Goal: Participate in discussion: Engage in conversation with other users on a specific topic

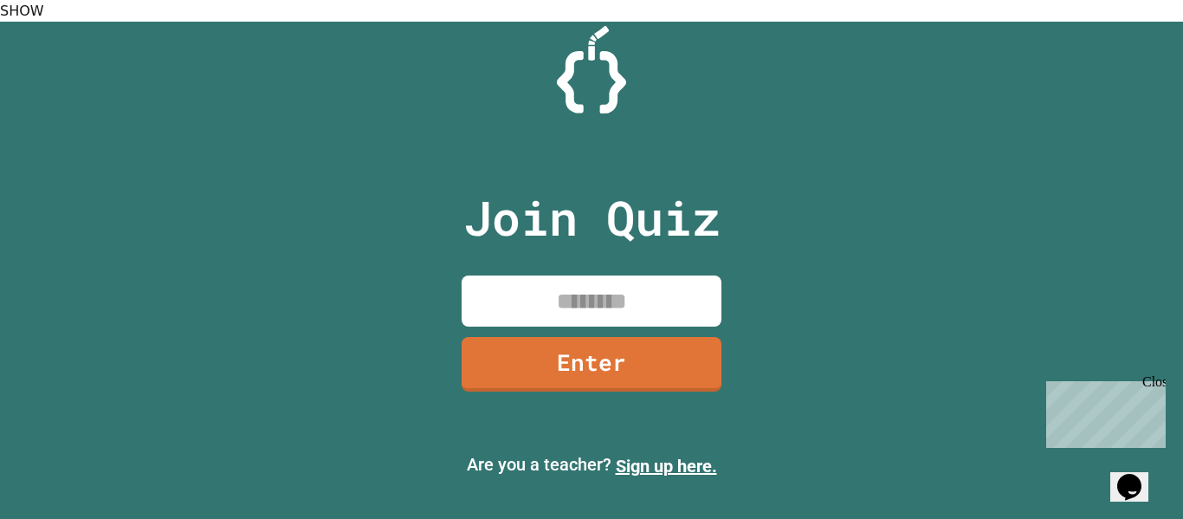
click at [632, 283] on input at bounding box center [592, 300] width 260 height 51
type input "********"
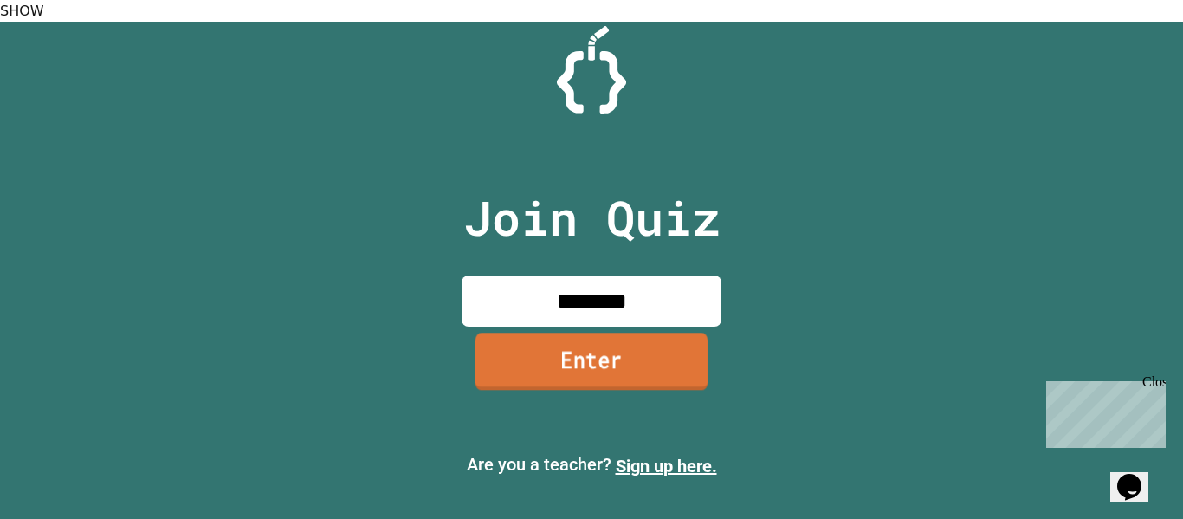
click at [596, 333] on link "Enter" at bounding box center [591, 361] width 232 height 57
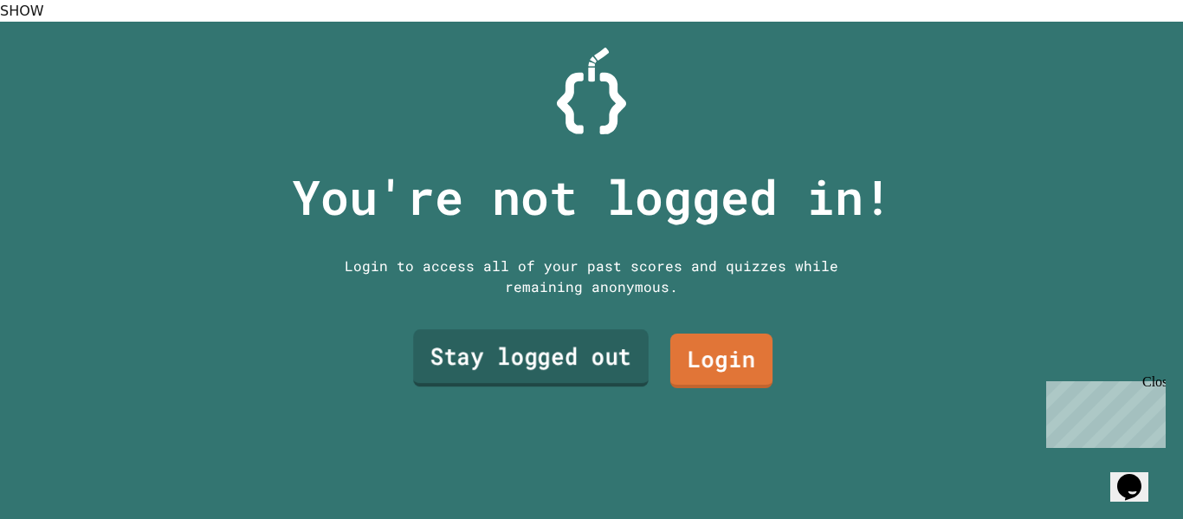
click at [636, 337] on link "Stay logged out" at bounding box center [531, 357] width 236 height 57
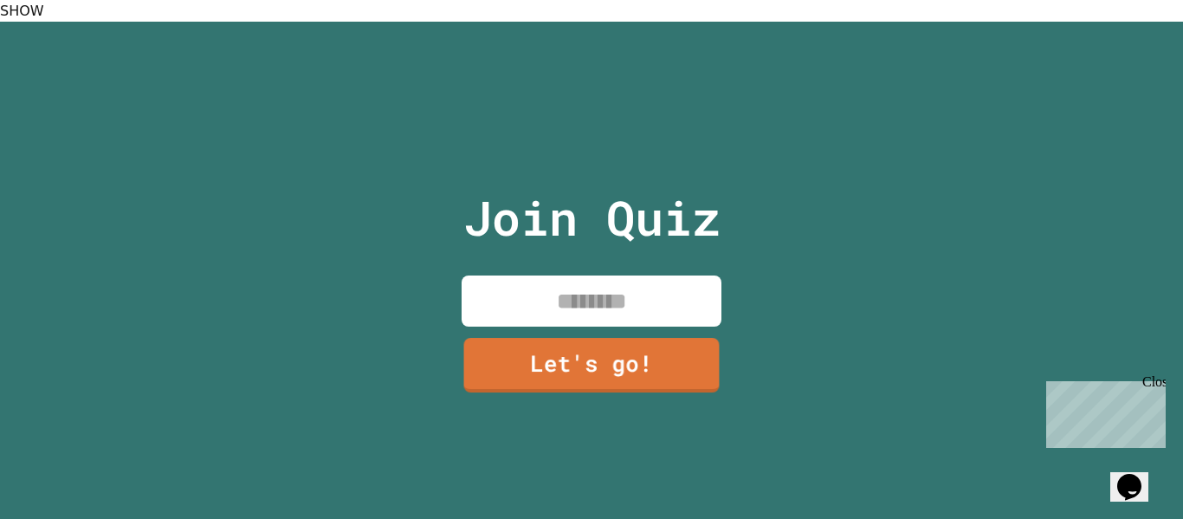
click at [655, 276] on input at bounding box center [592, 300] width 260 height 51
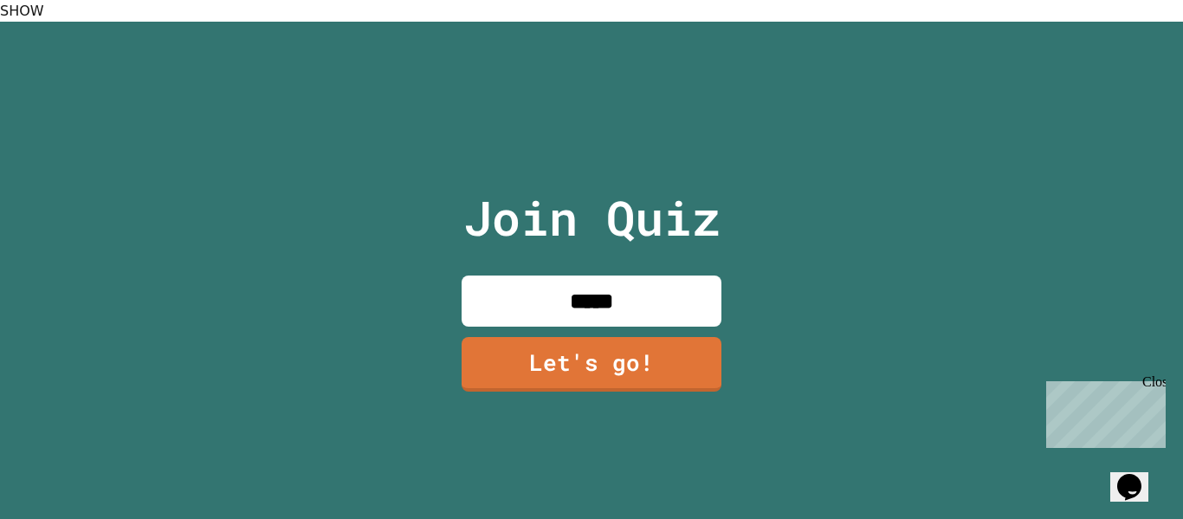
type input "*****"
click at [688, 369] on link "Let's go!" at bounding box center [591, 363] width 262 height 55
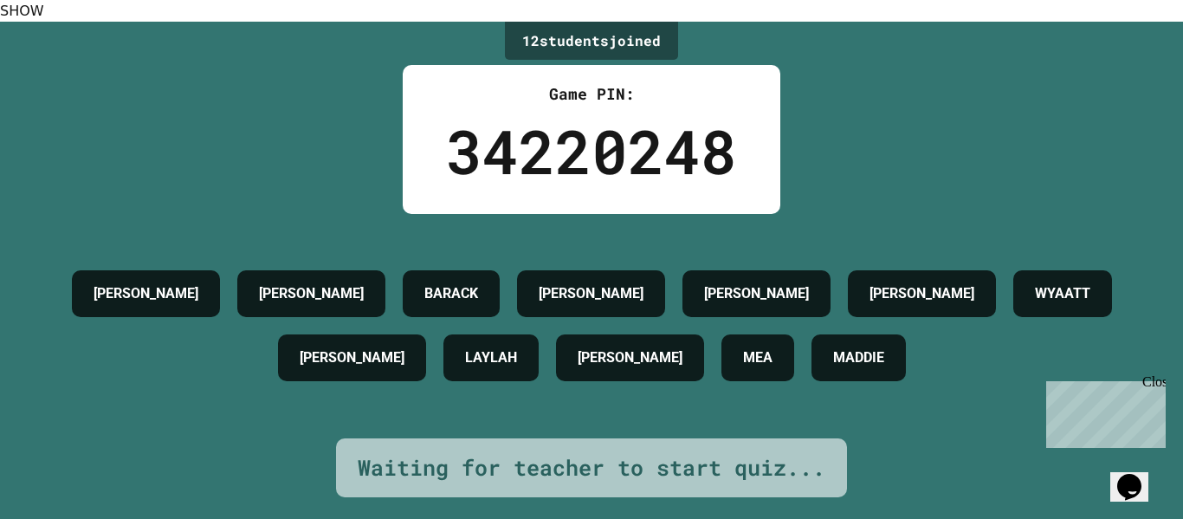
click at [688, 369] on div "[PERSON_NAME]" at bounding box center [630, 357] width 148 height 47
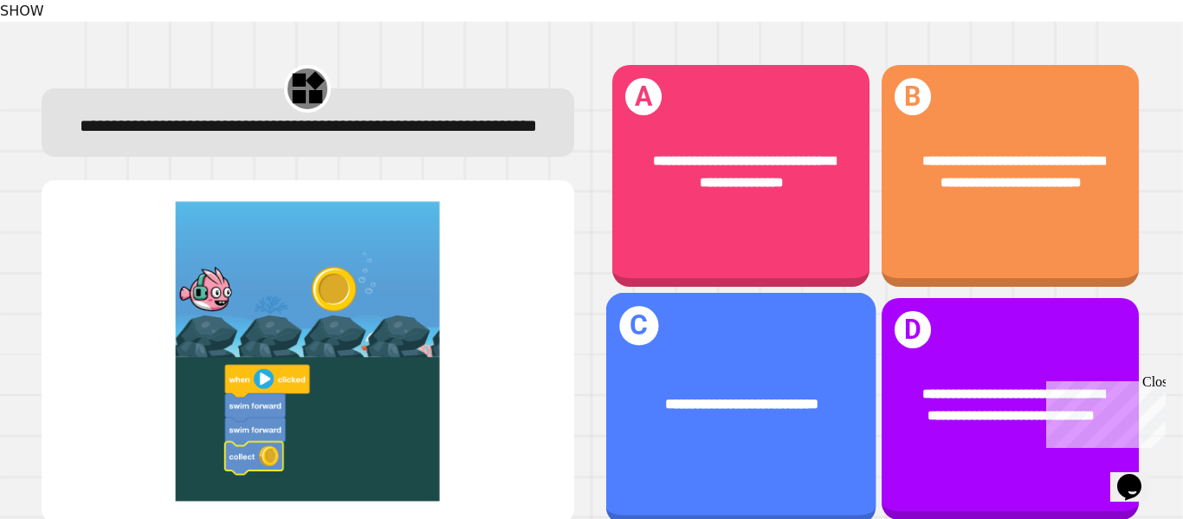
click at [1067, 322] on div "**********" at bounding box center [1010, 408] width 257 height 221
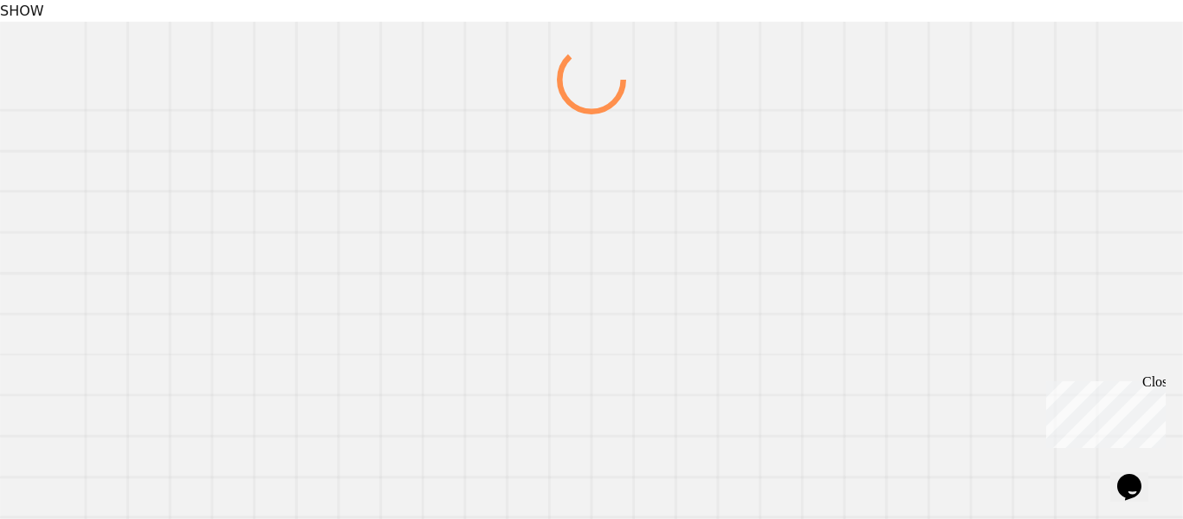
click at [1064, 329] on div at bounding box center [590, 292] width 1135 height 495
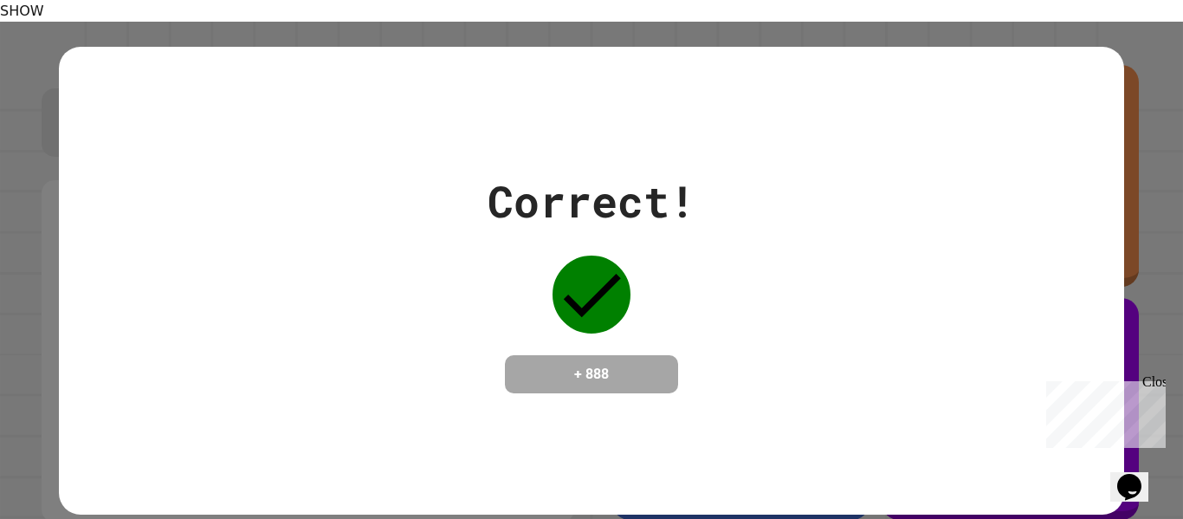
click at [1157, 377] on div "Close" at bounding box center [1153, 385] width 22 height 22
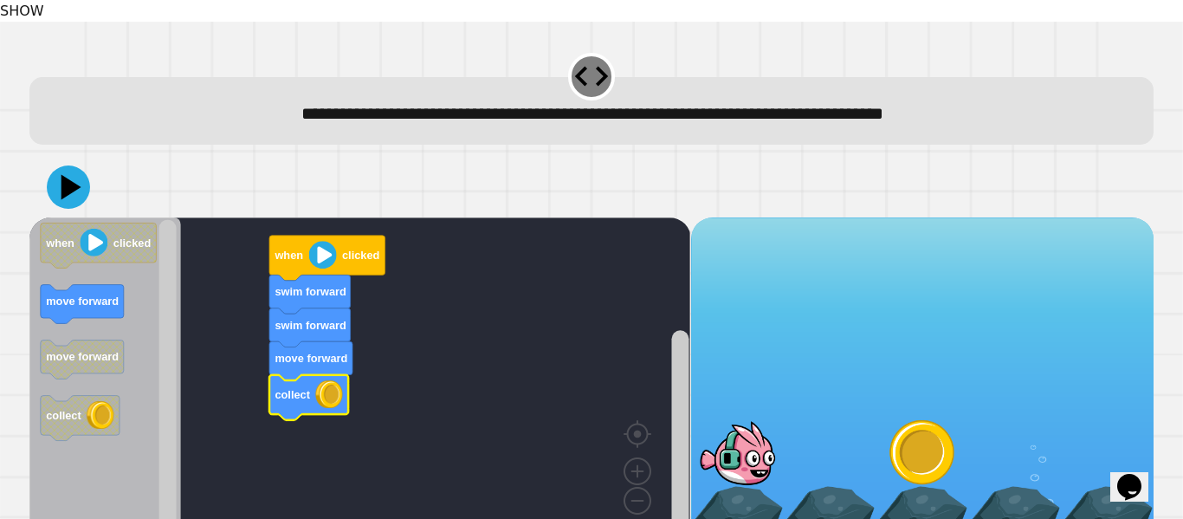
click at [77, 184] on icon at bounding box center [68, 186] width 43 height 43
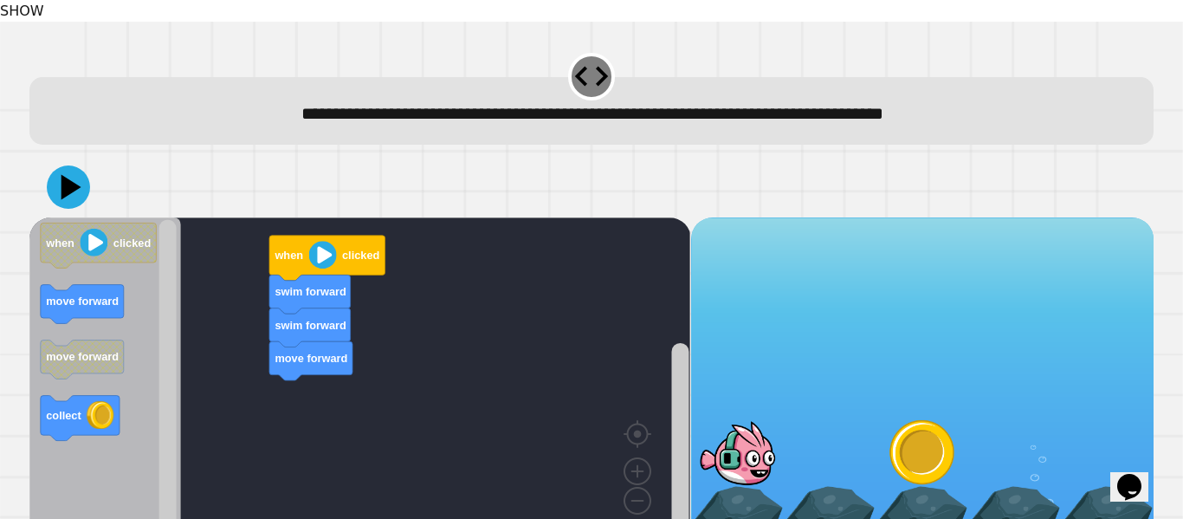
click at [74, 165] on icon at bounding box center [68, 186] width 43 height 43
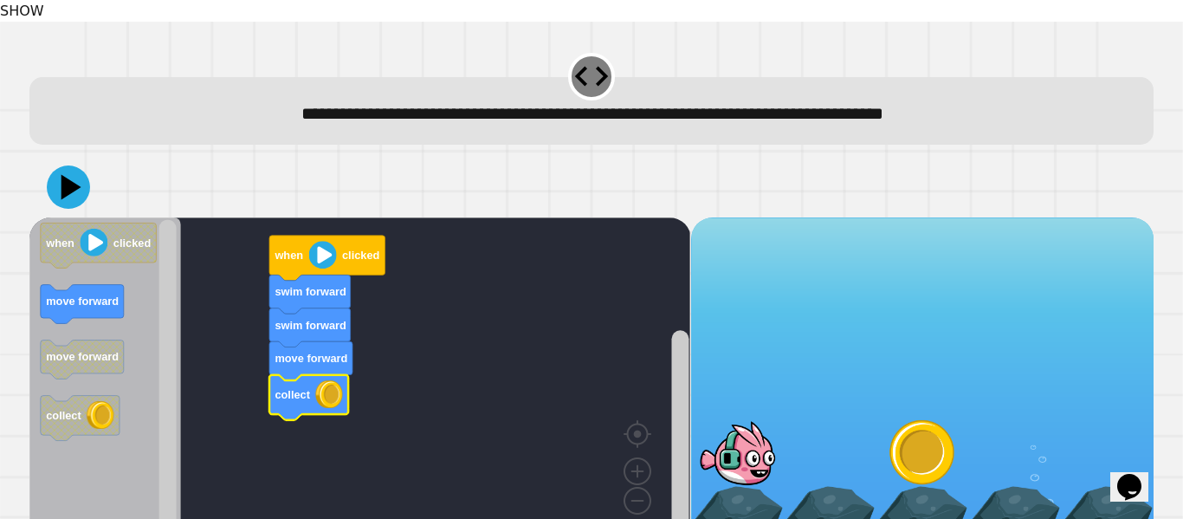
click at [61, 173] on icon at bounding box center [68, 186] width 43 height 43
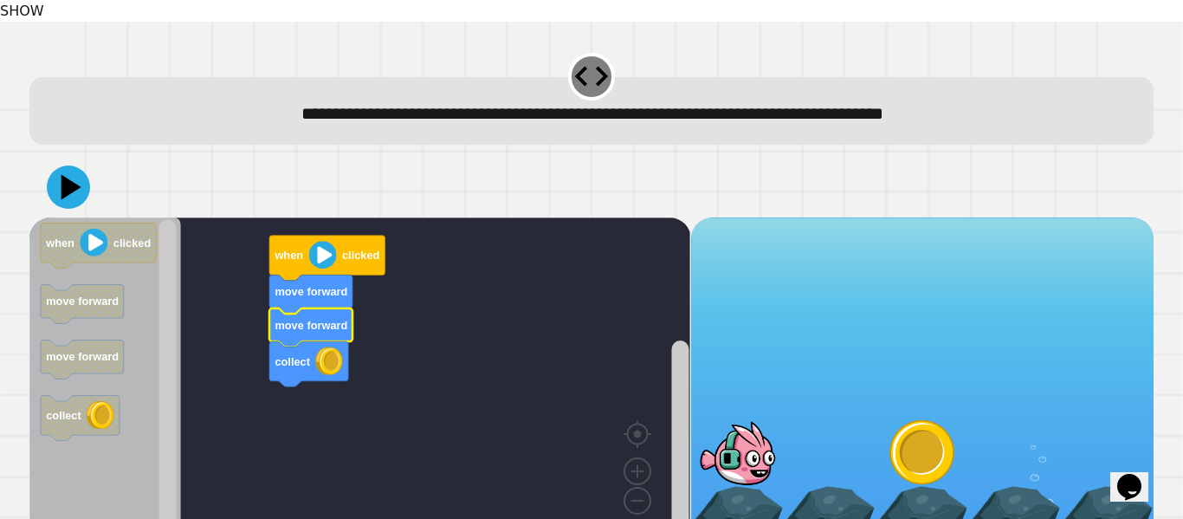
click at [66, 165] on icon at bounding box center [68, 186] width 43 height 43
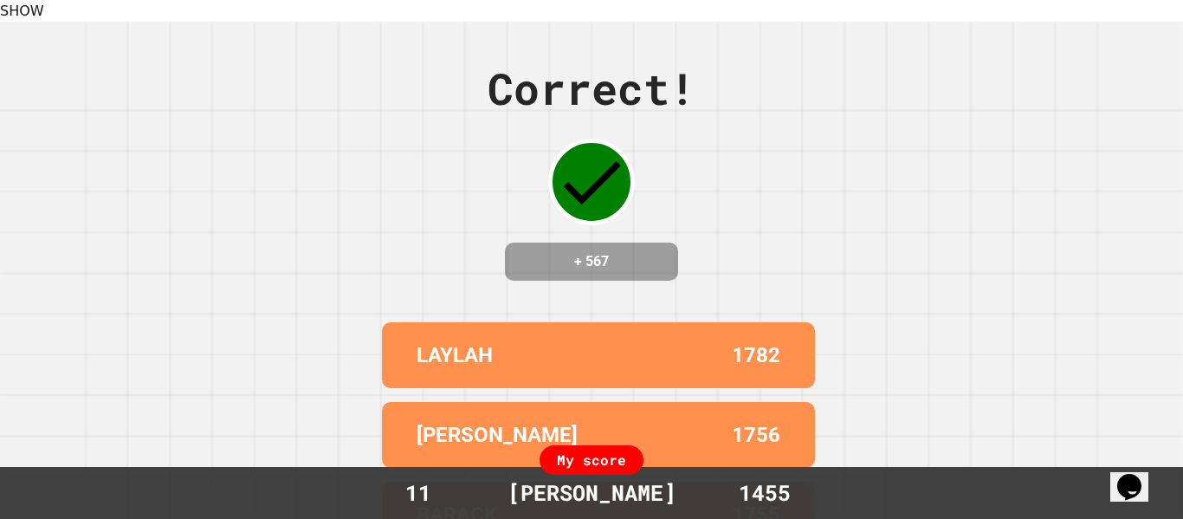
scroll to position [189, 0]
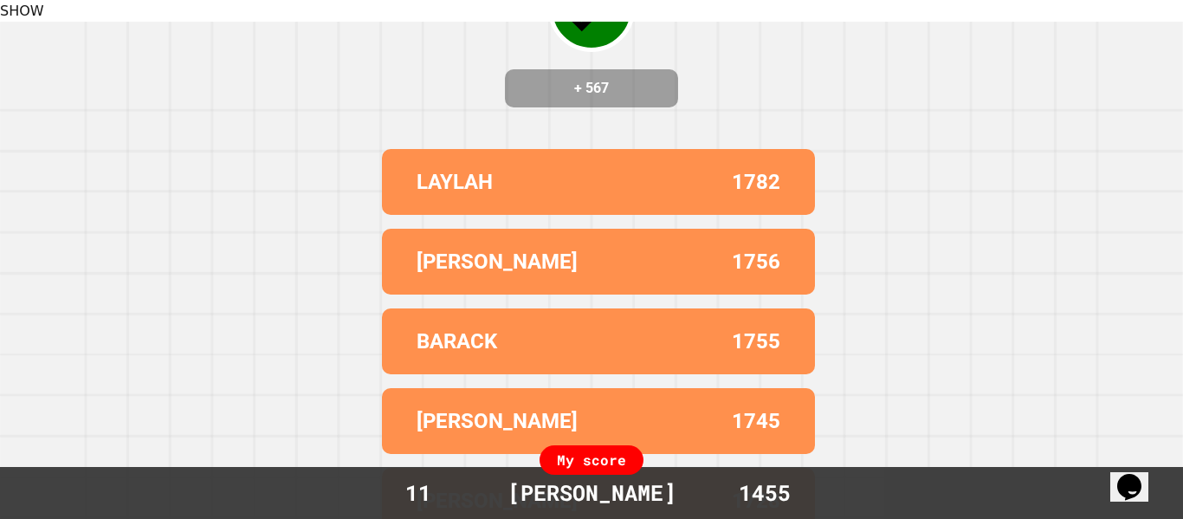
click at [44, 22] on button "SHOW" at bounding box center [22, 11] width 44 height 21
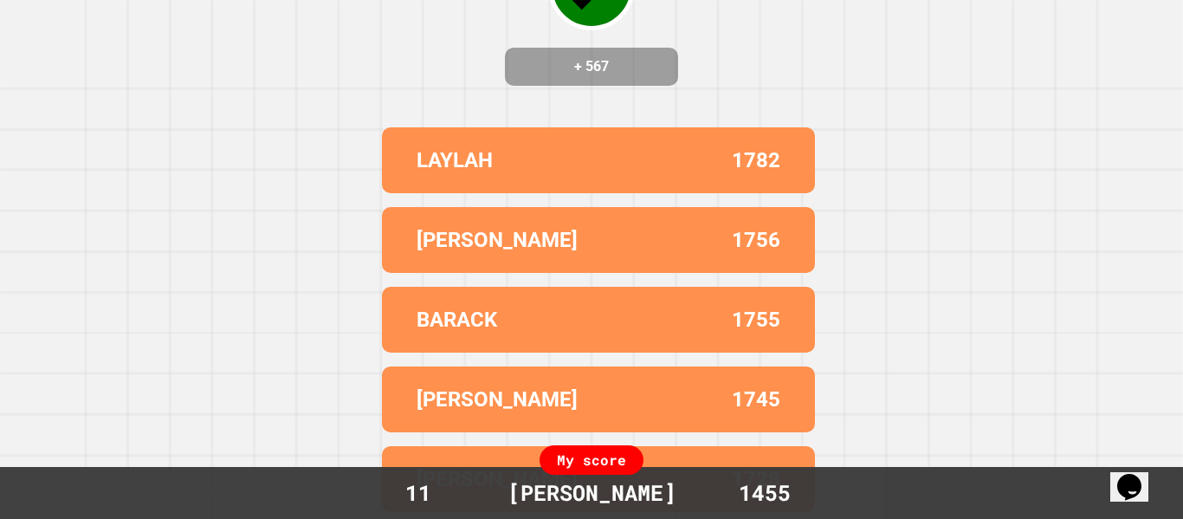
drag, startPoint x: 758, startPoint y: 378, endPoint x: 1142, endPoint y: -52, distance: 577.2
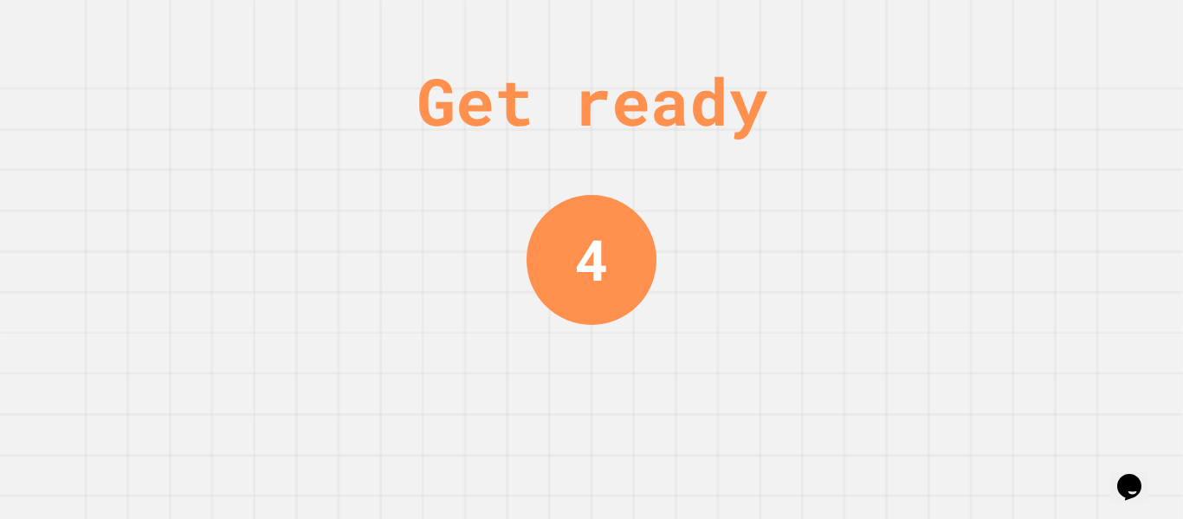
scroll to position [0, 0]
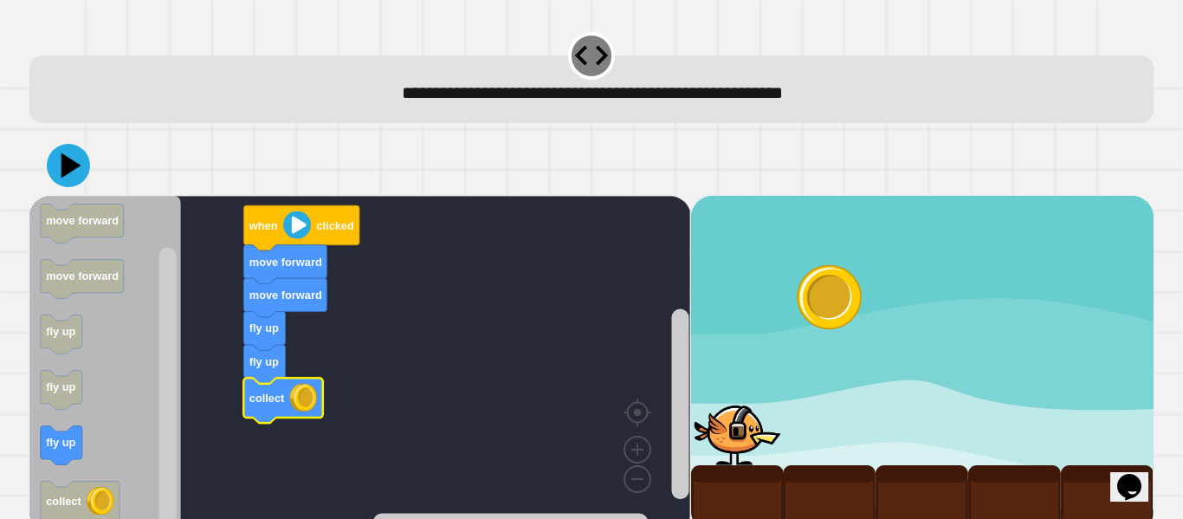
click at [61, 167] on icon at bounding box center [68, 165] width 43 height 43
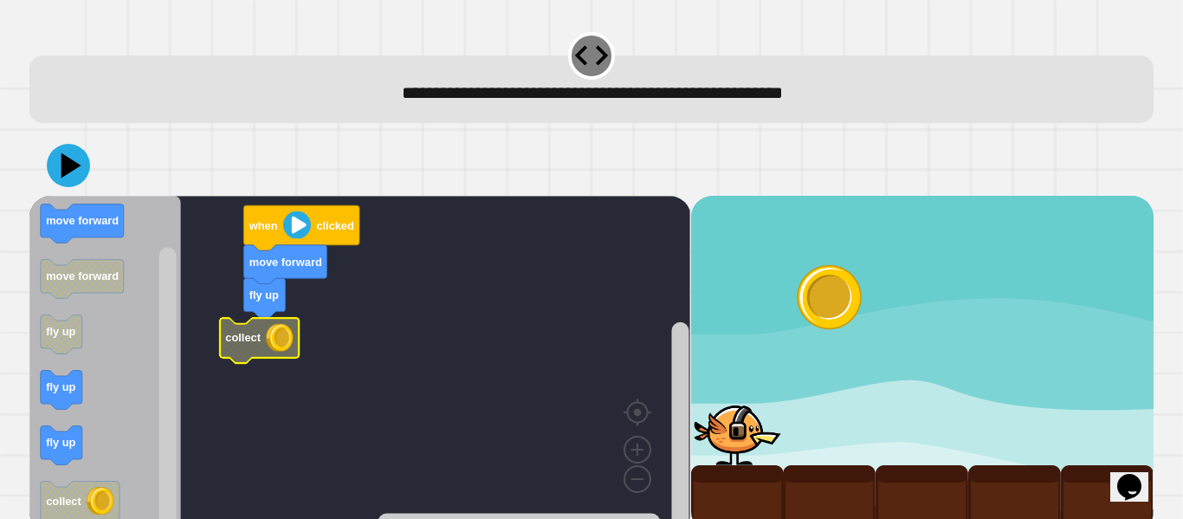
click at [75, 152] on icon at bounding box center [68, 165] width 43 height 43
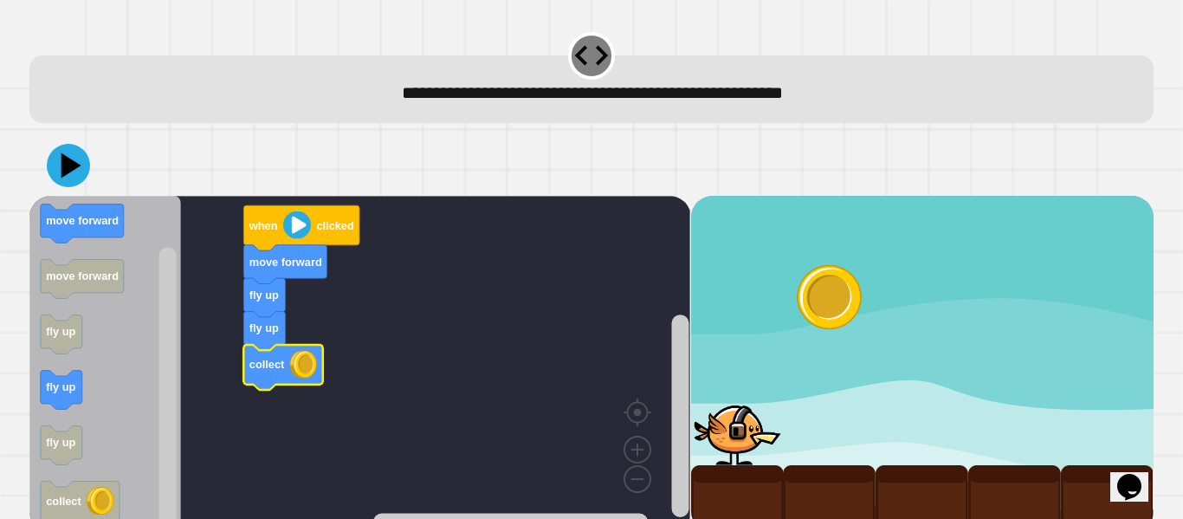
click at [82, 183] on icon at bounding box center [68, 165] width 43 height 43
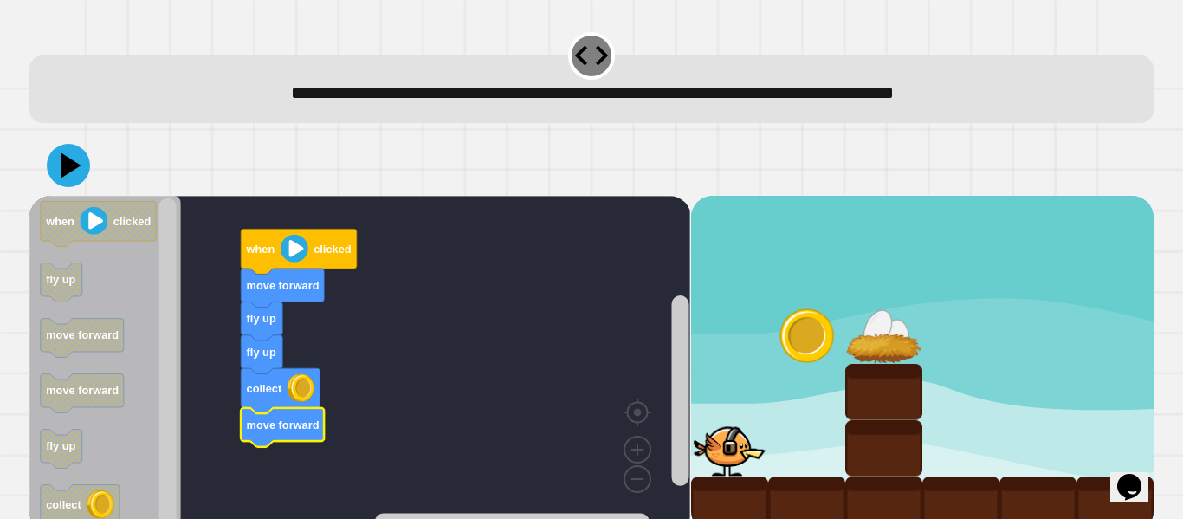
click at [70, 171] on icon at bounding box center [71, 164] width 20 height 25
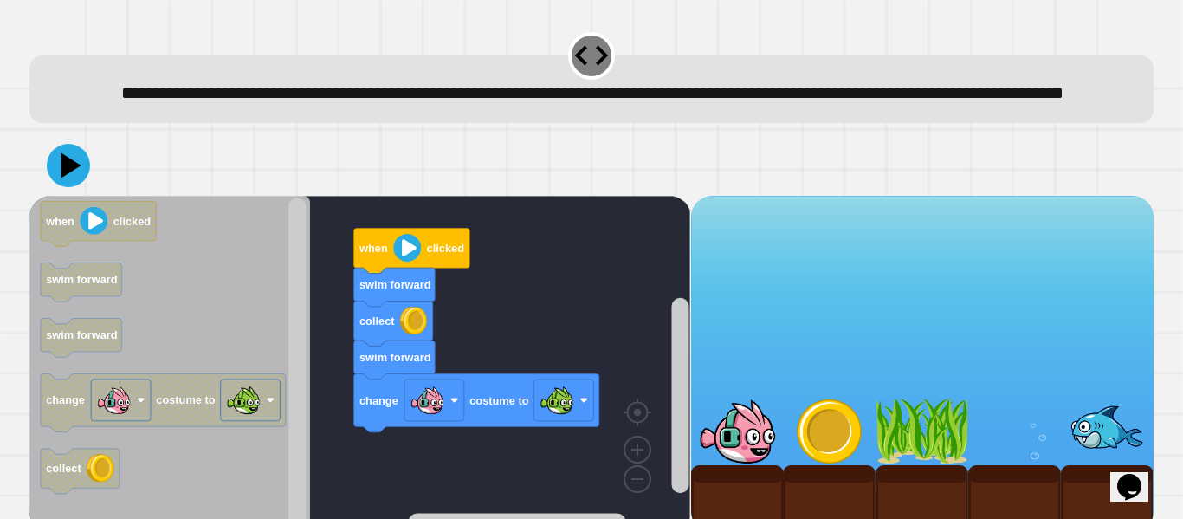
click at [62, 187] on icon at bounding box center [68, 165] width 43 height 43
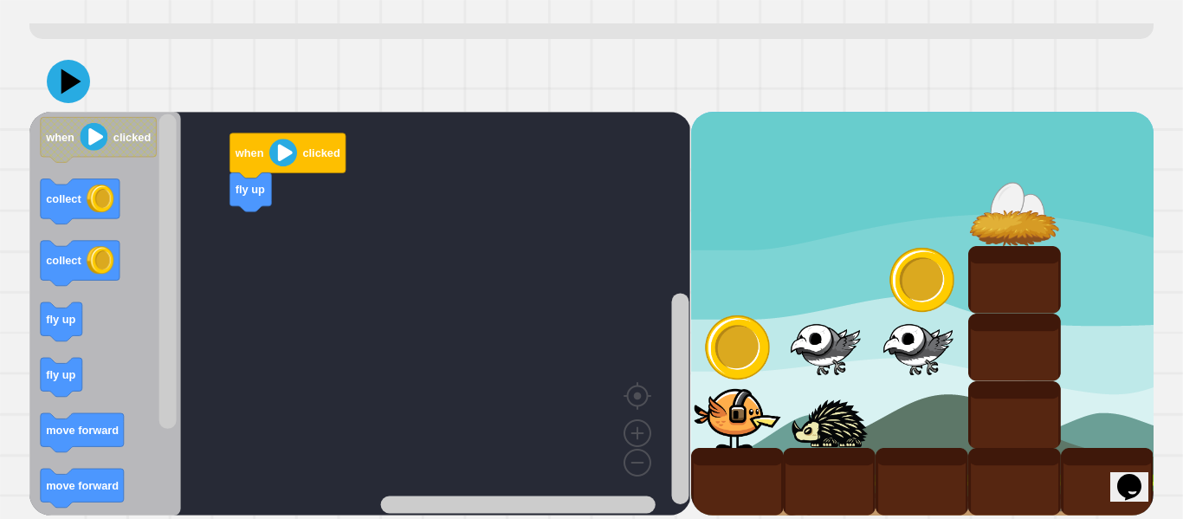
scroll to position [116, 0]
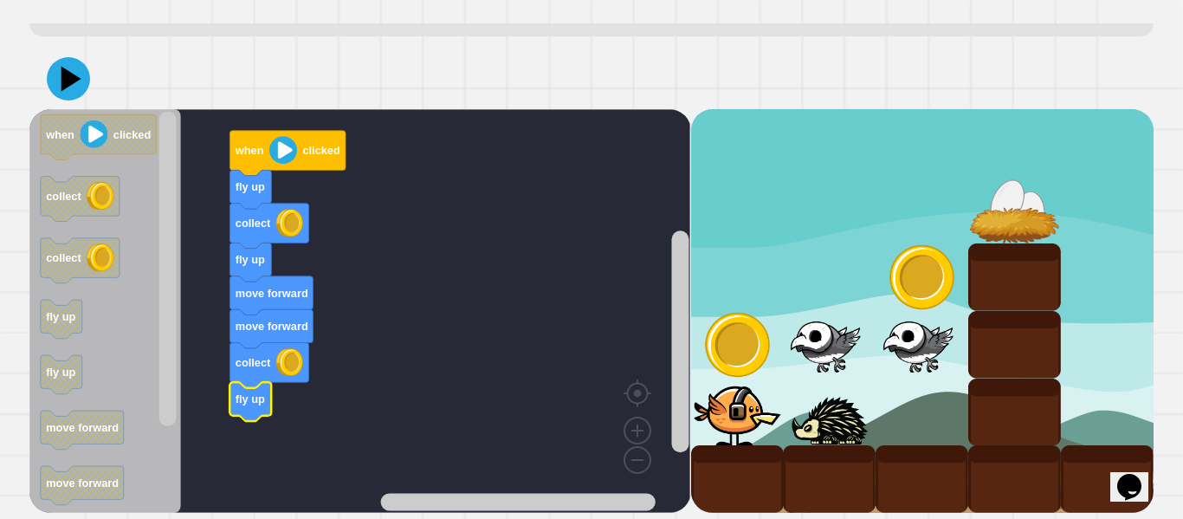
click at [55, 80] on icon at bounding box center [68, 78] width 43 height 43
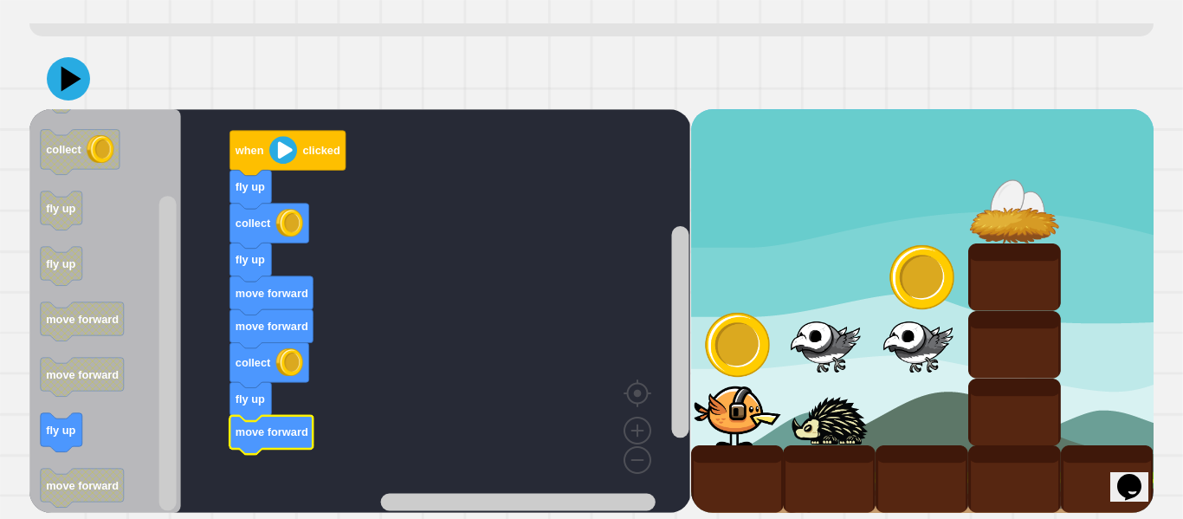
click at [69, 81] on icon at bounding box center [71, 78] width 20 height 25
click at [83, 106] on div at bounding box center [591, 79] width 1124 height 61
